Goal: Navigation & Orientation: Find specific page/section

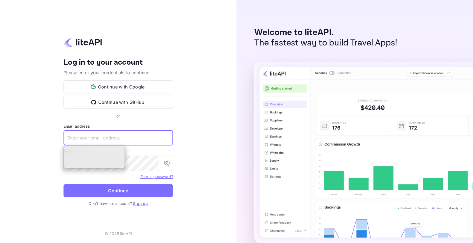
click at [160, 141] on input "text" at bounding box center [117, 137] width 109 height 15
click at [210, 126] on div "Your account has been created successfully, a confirmation link has been sent t…" at bounding box center [118, 121] width 236 height 243
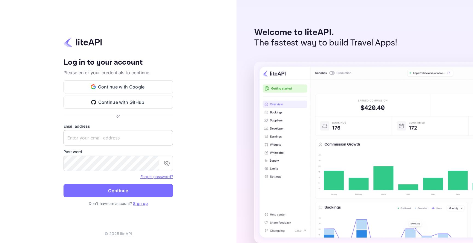
click at [152, 140] on input "text" at bounding box center [117, 137] width 109 height 15
type input "[EMAIL_ADDRESS][DOMAIN_NAME]"
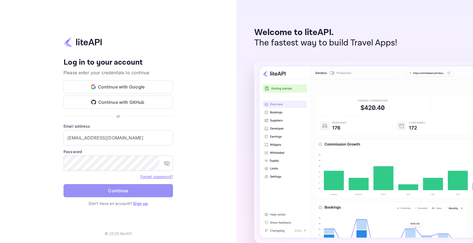
click at [140, 189] on button "Continue" at bounding box center [117, 190] width 109 height 13
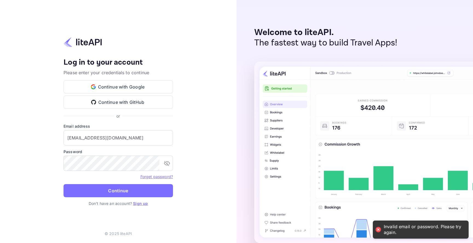
click at [197, 128] on div "Your account has been created successfully, a confirmation link has been sent t…" at bounding box center [118, 121] width 236 height 243
click at [152, 138] on input "[EMAIL_ADDRESS][DOMAIN_NAME]" at bounding box center [117, 137] width 109 height 15
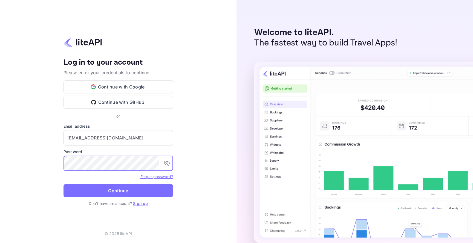
click at [167, 163] on icon "toggle password visibility" at bounding box center [167, 163] width 6 height 5
click at [151, 177] on link "Forget password?" at bounding box center [156, 176] width 33 height 5
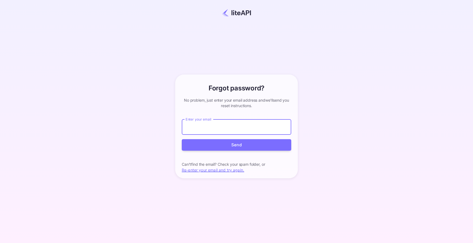
click at [222, 128] on input "Enter your email" at bounding box center [236, 126] width 109 height 15
type input "[EMAIL_ADDRESS][DOMAIN_NAME]"
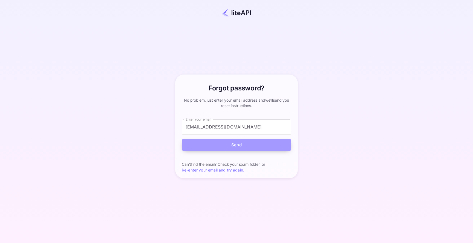
click at [240, 144] on button "Send" at bounding box center [236, 145] width 109 height 12
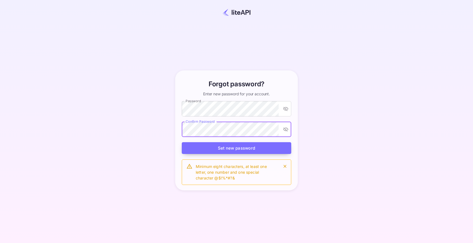
click at [231, 147] on button "Set new password" at bounding box center [236, 148] width 109 height 12
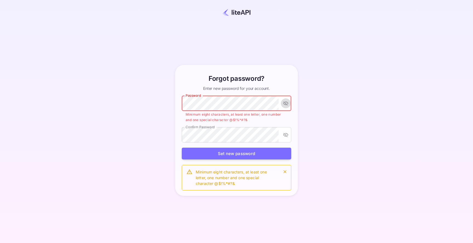
click at [286, 103] on icon "toggle password visibility" at bounding box center [285, 102] width 5 height 5
click at [250, 152] on button "Set new password" at bounding box center [236, 153] width 109 height 12
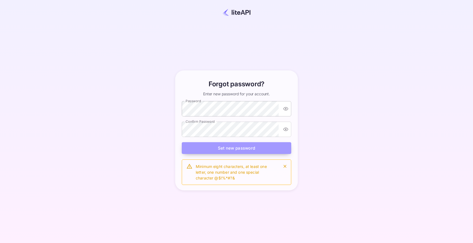
click at [230, 148] on button "Set new password" at bounding box center [236, 148] width 109 height 12
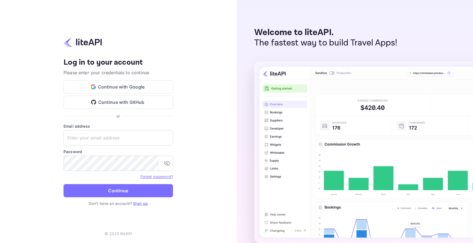
type input "[EMAIL_ADDRESS][DOMAIN_NAME]"
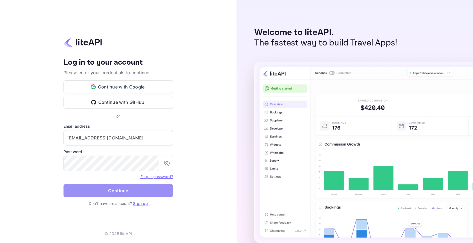
click at [116, 189] on button "Continue" at bounding box center [117, 190] width 109 height 13
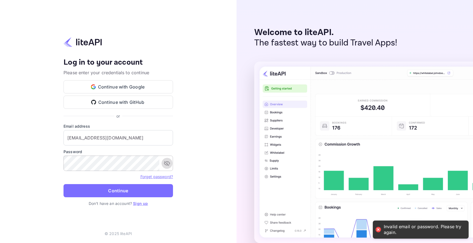
click at [167, 166] on icon "toggle password visibility" at bounding box center [167, 163] width 7 height 7
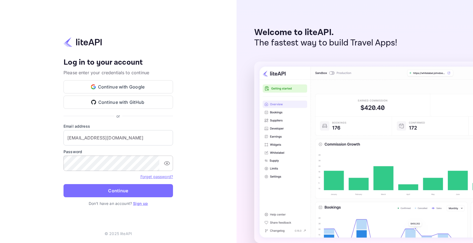
click at [198, 143] on div "Your account has been created successfully, a confirmation link has been sent t…" at bounding box center [118, 121] width 236 height 243
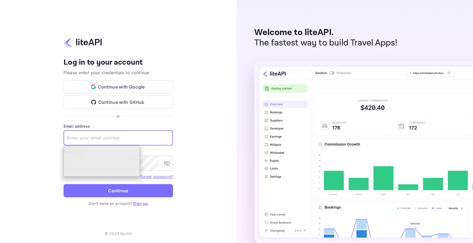
type input "[EMAIL_ADDRESS][DOMAIN_NAME]"
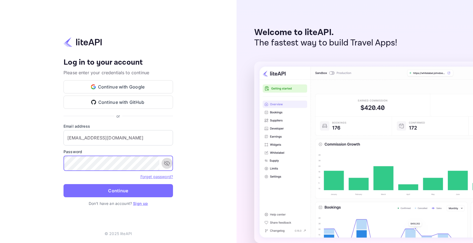
click at [167, 163] on icon "toggle password visibility" at bounding box center [167, 163] width 6 height 5
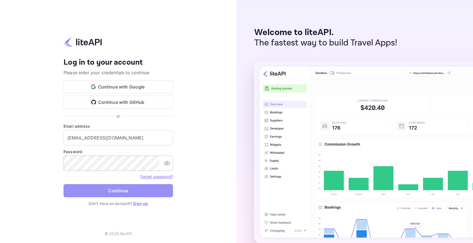
click at [123, 191] on button "Continue" at bounding box center [117, 190] width 109 height 13
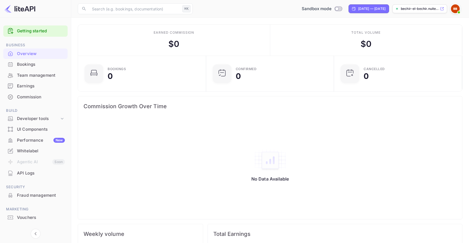
click at [454, 8] on img at bounding box center [455, 8] width 9 height 9
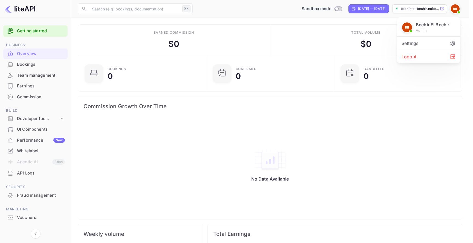
click at [387, 26] on div at bounding box center [236, 121] width 473 height 243
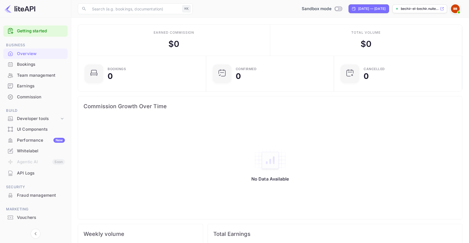
click at [424, 9] on p "bechir-el-bechir.nuite..." at bounding box center [420, 8] width 38 height 5
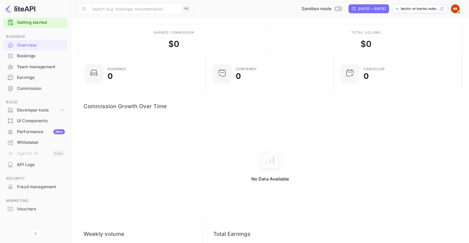
scroll to position [10, 0]
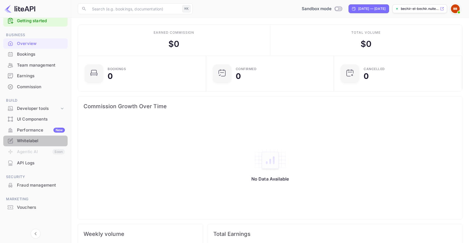
click at [33, 139] on div "Whitelabel" at bounding box center [41, 141] width 48 height 6
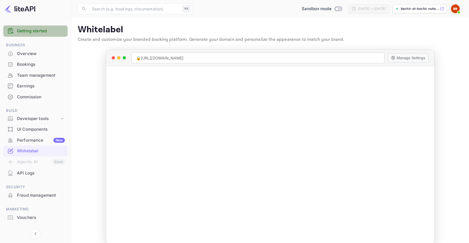
click at [36, 31] on link "Getting started" at bounding box center [41, 31] width 48 height 6
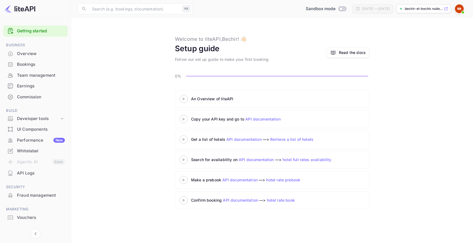
click at [38, 150] on div "Whitelabel" at bounding box center [41, 151] width 48 height 6
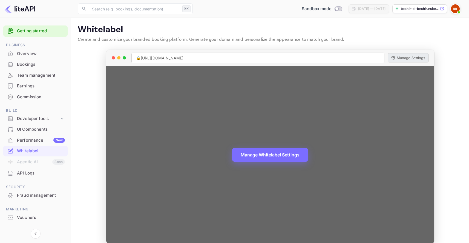
click at [401, 59] on button "Manage Settings" at bounding box center [407, 57] width 41 height 9
click at [413, 59] on button "Manage Settings" at bounding box center [407, 57] width 41 height 9
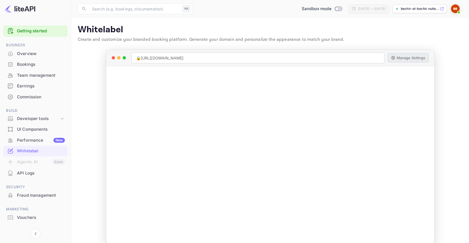
click at [457, 11] on span at bounding box center [458, 12] width 5 height 5
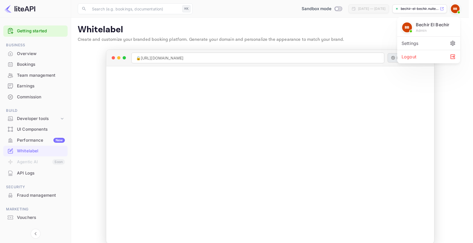
click at [423, 44] on div "Settings" at bounding box center [428, 43] width 63 height 13
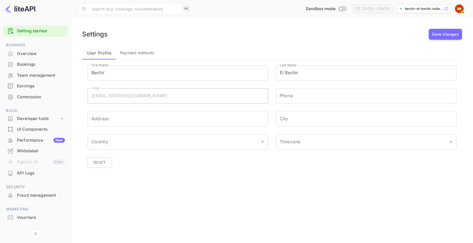
click at [458, 8] on img at bounding box center [459, 8] width 9 height 9
click at [416, 54] on div "Logout" at bounding box center [432, 56] width 63 height 13
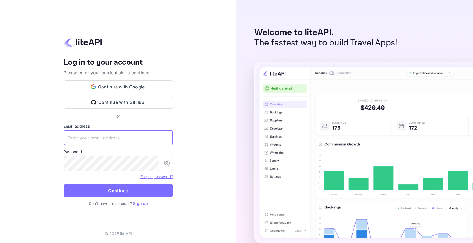
click at [105, 138] on input "text" at bounding box center [117, 137] width 109 height 15
type input "bechir93aa@gmail.com"
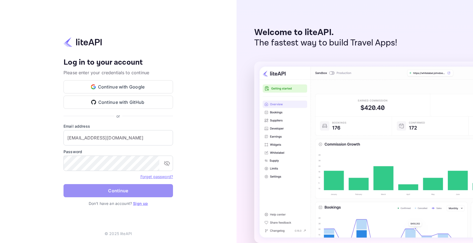
click at [99, 190] on button "Continue" at bounding box center [117, 190] width 109 height 13
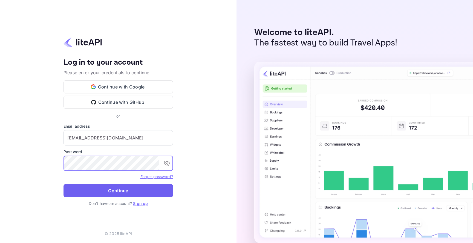
click at [99, 189] on button "Continue" at bounding box center [117, 190] width 109 height 13
